Goal: Transaction & Acquisition: Subscribe to service/newsletter

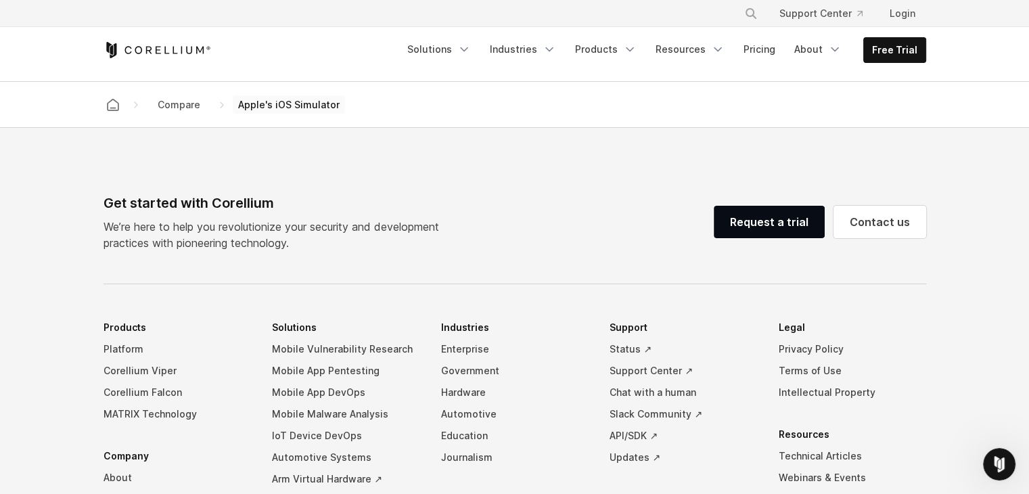
scroll to position [1399, 0]
click at [911, 47] on link "Free Trial" at bounding box center [895, 50] width 62 height 24
